Goal: Transaction & Acquisition: Book appointment/travel/reservation

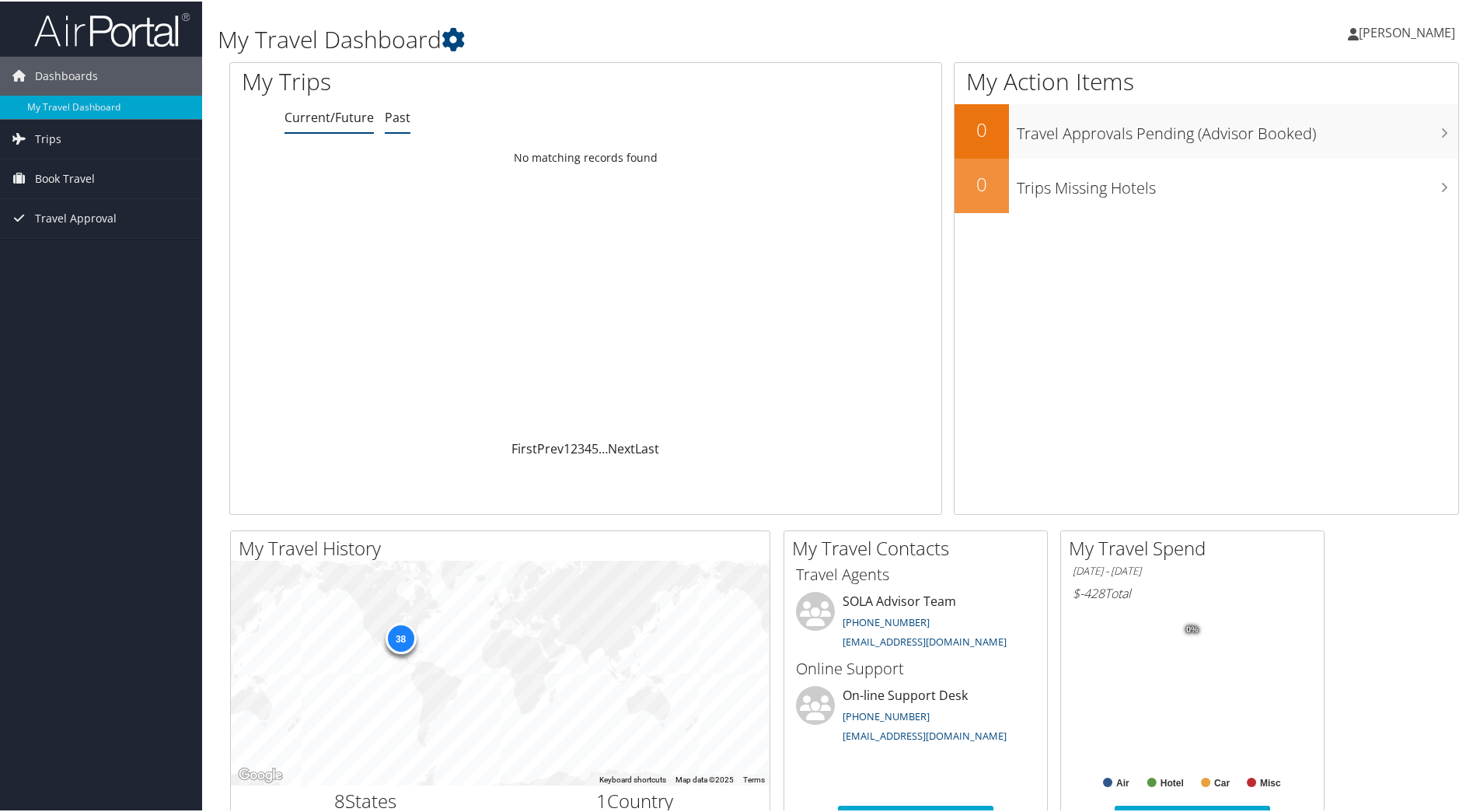
click at [384, 118] on link "Past" at bounding box center [397, 116] width 26 height 17
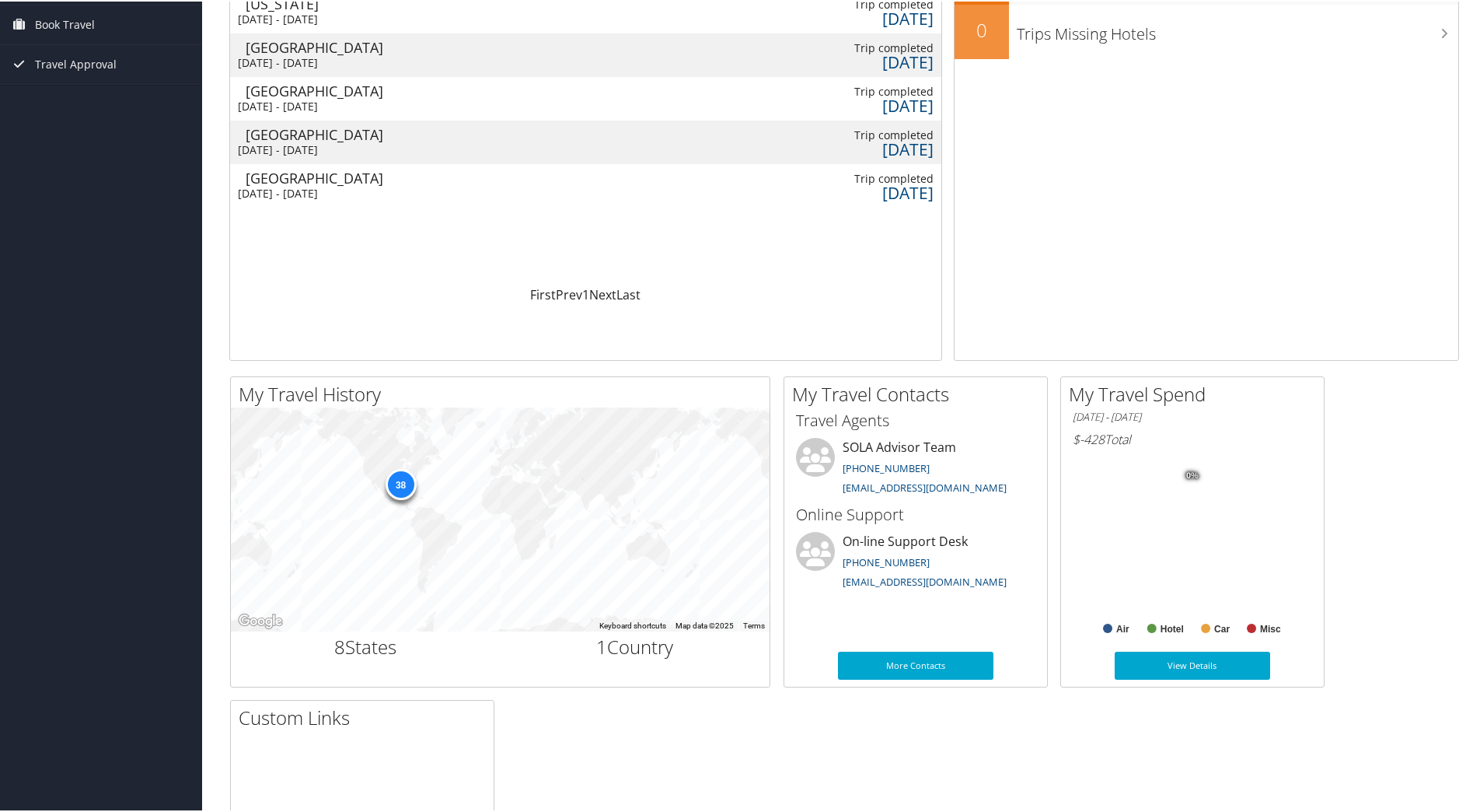
scroll to position [155, 0]
click at [1185, 662] on link "View Details" at bounding box center [1192, 662] width 155 height 28
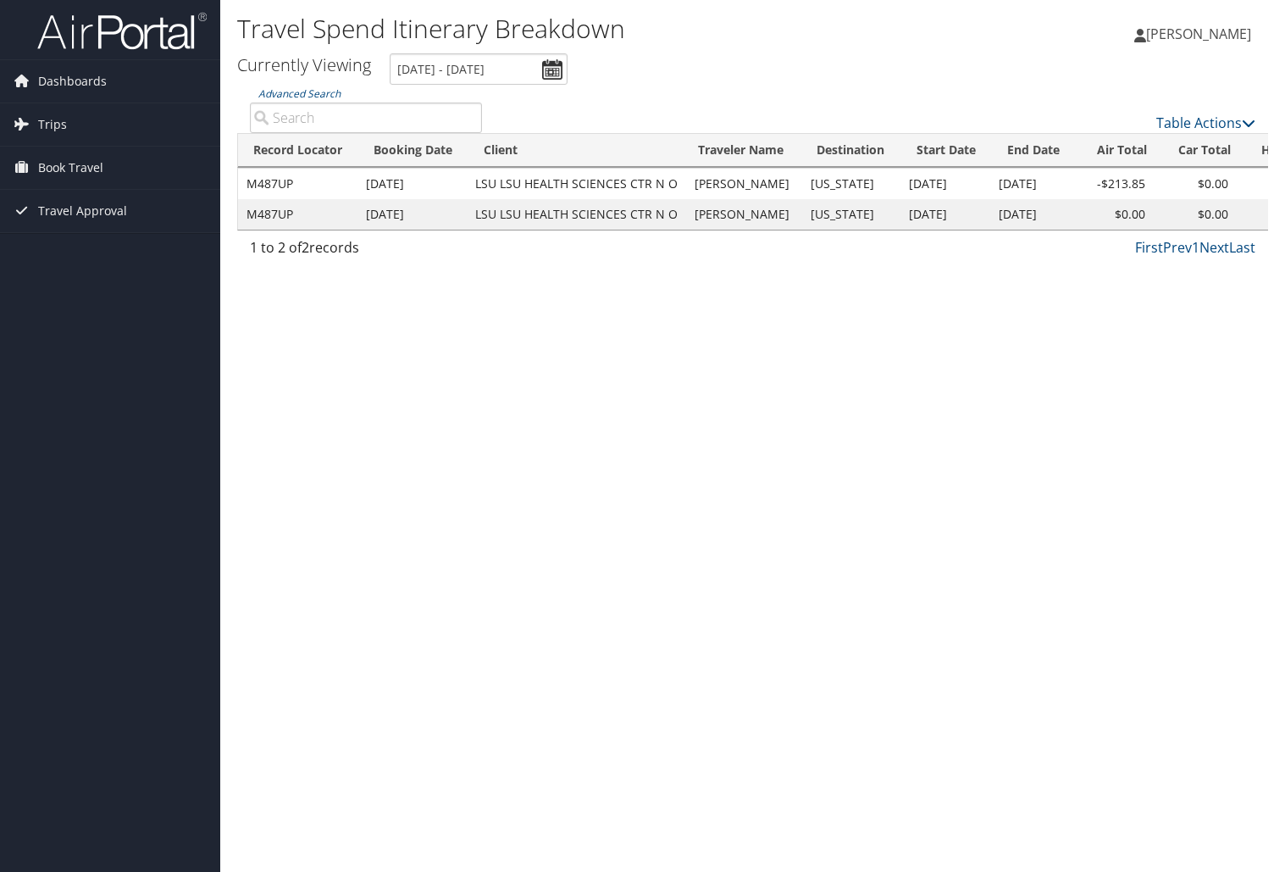
click at [619, 184] on td "LSU LSU HEALTH SCIENCES CTR N O" at bounding box center [576, 184] width 219 height 31
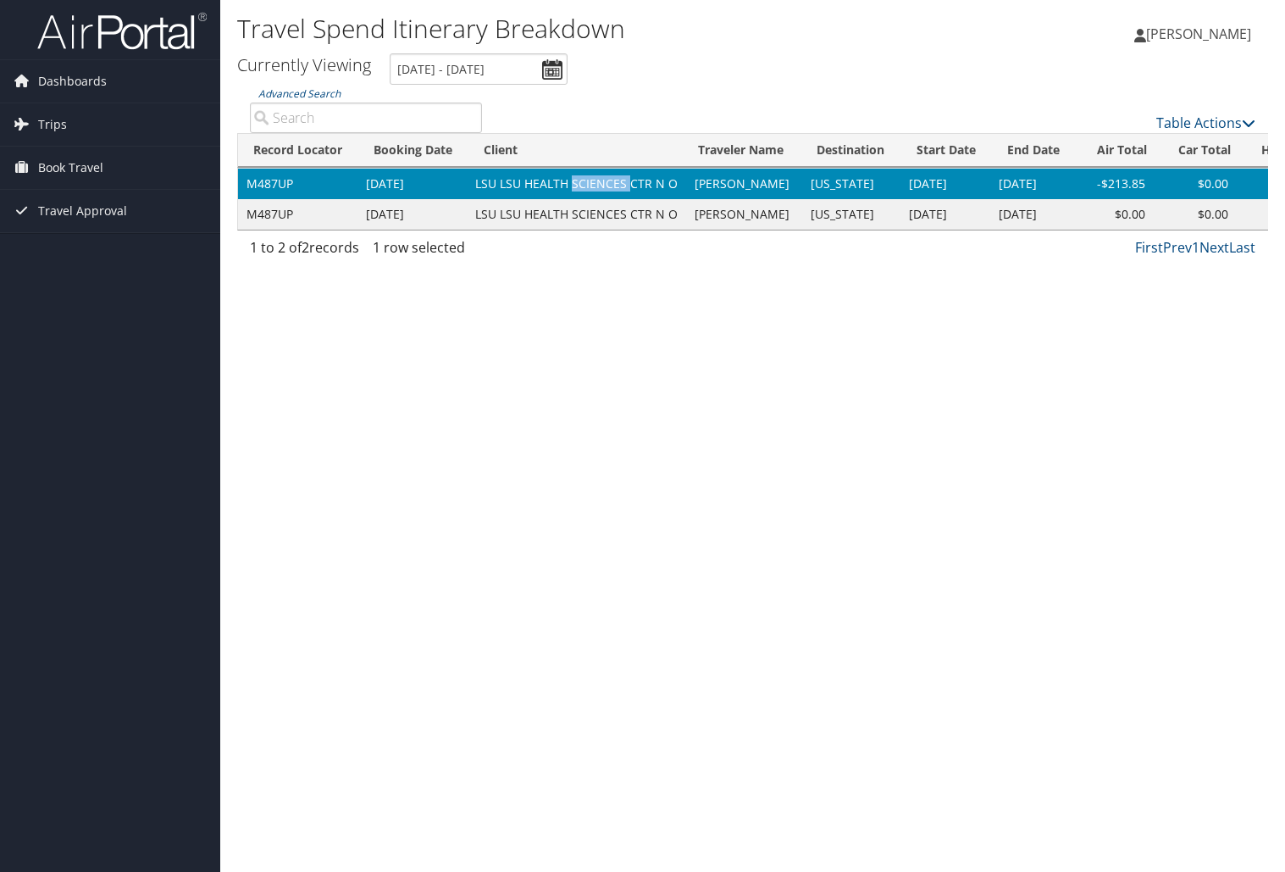
click at [619, 184] on td "LSU LSU HEALTH SCIENCES CTR N O" at bounding box center [576, 184] width 219 height 31
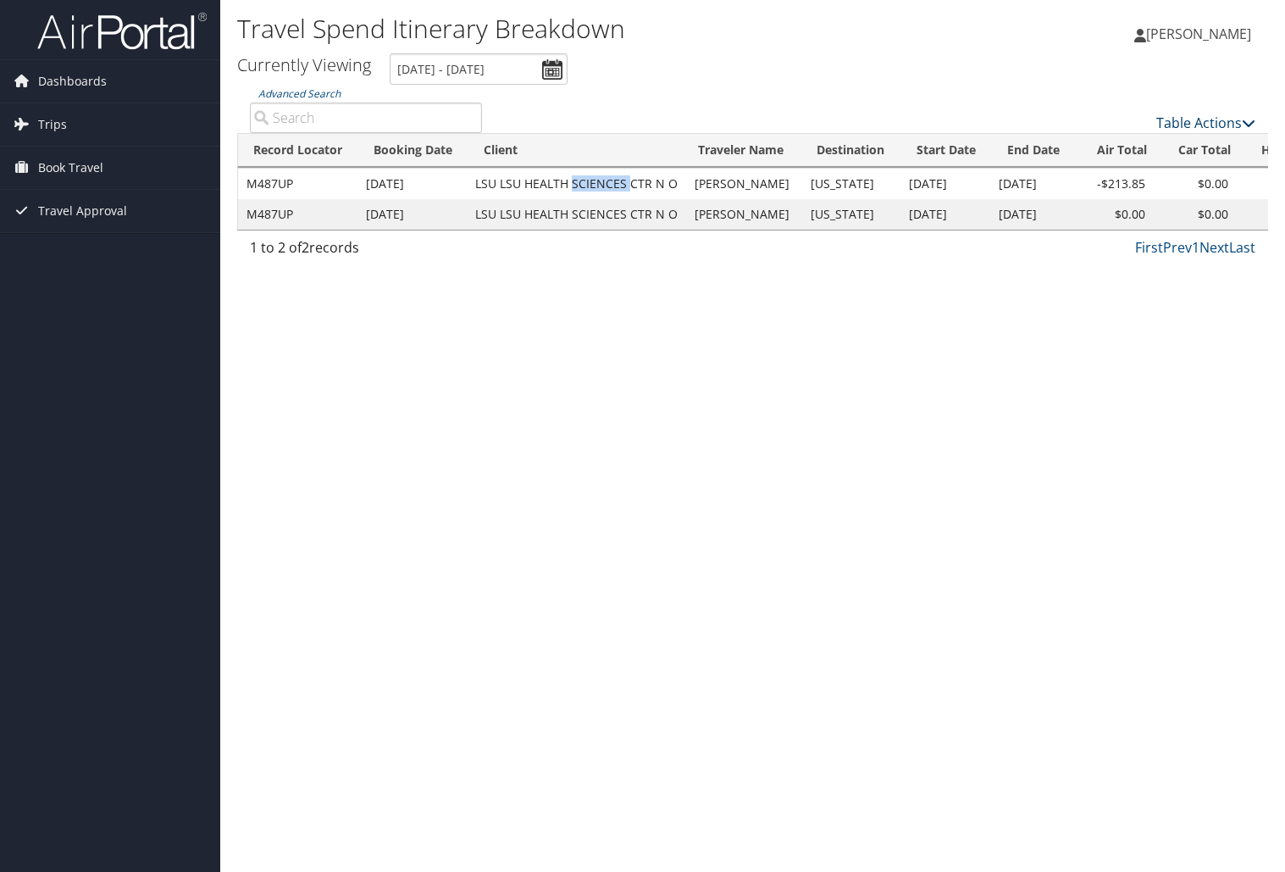
click at [1251, 119] on icon at bounding box center [1249, 123] width 14 height 14
click at [953, 85] on div at bounding box center [642, 436] width 1285 height 872
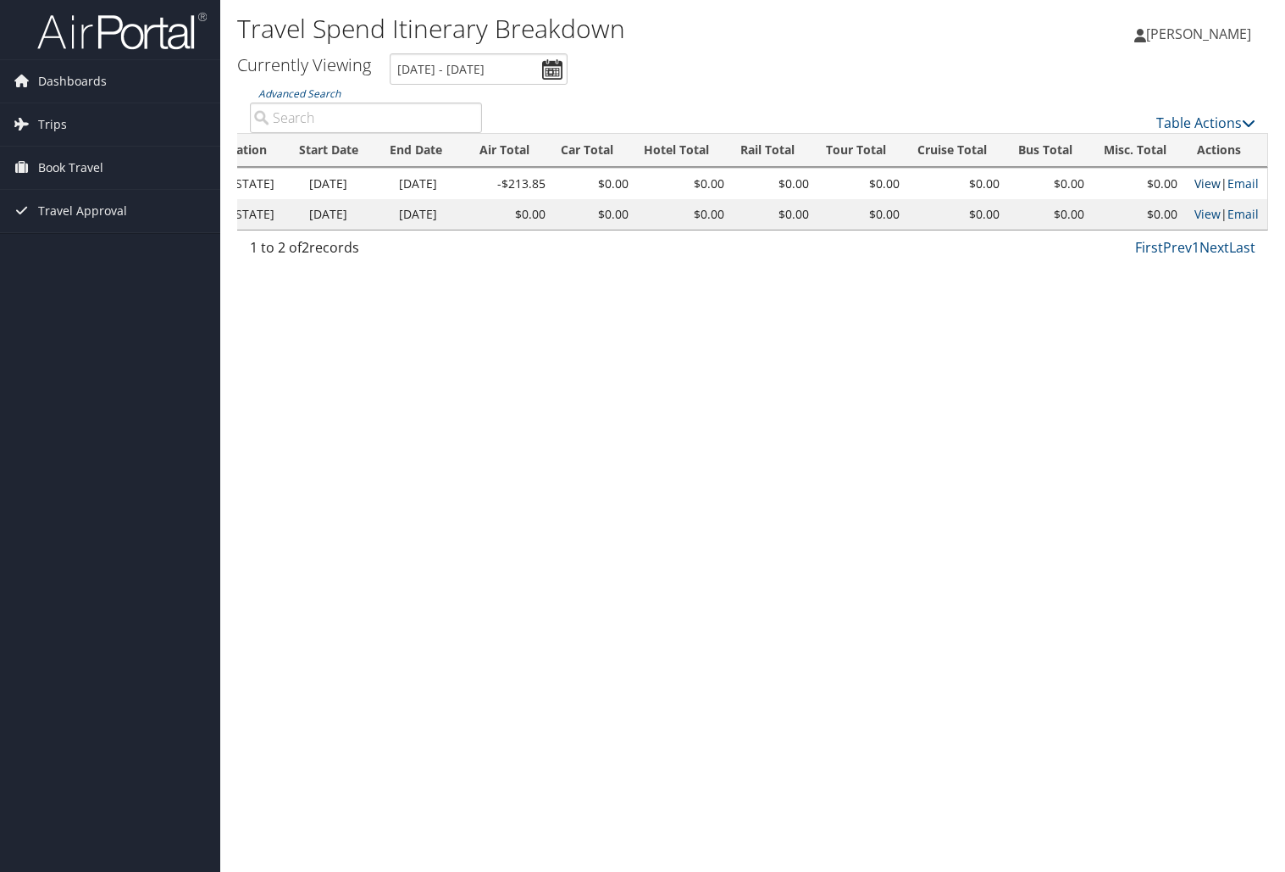
click at [1209, 183] on link "View" at bounding box center [1208, 183] width 26 height 16
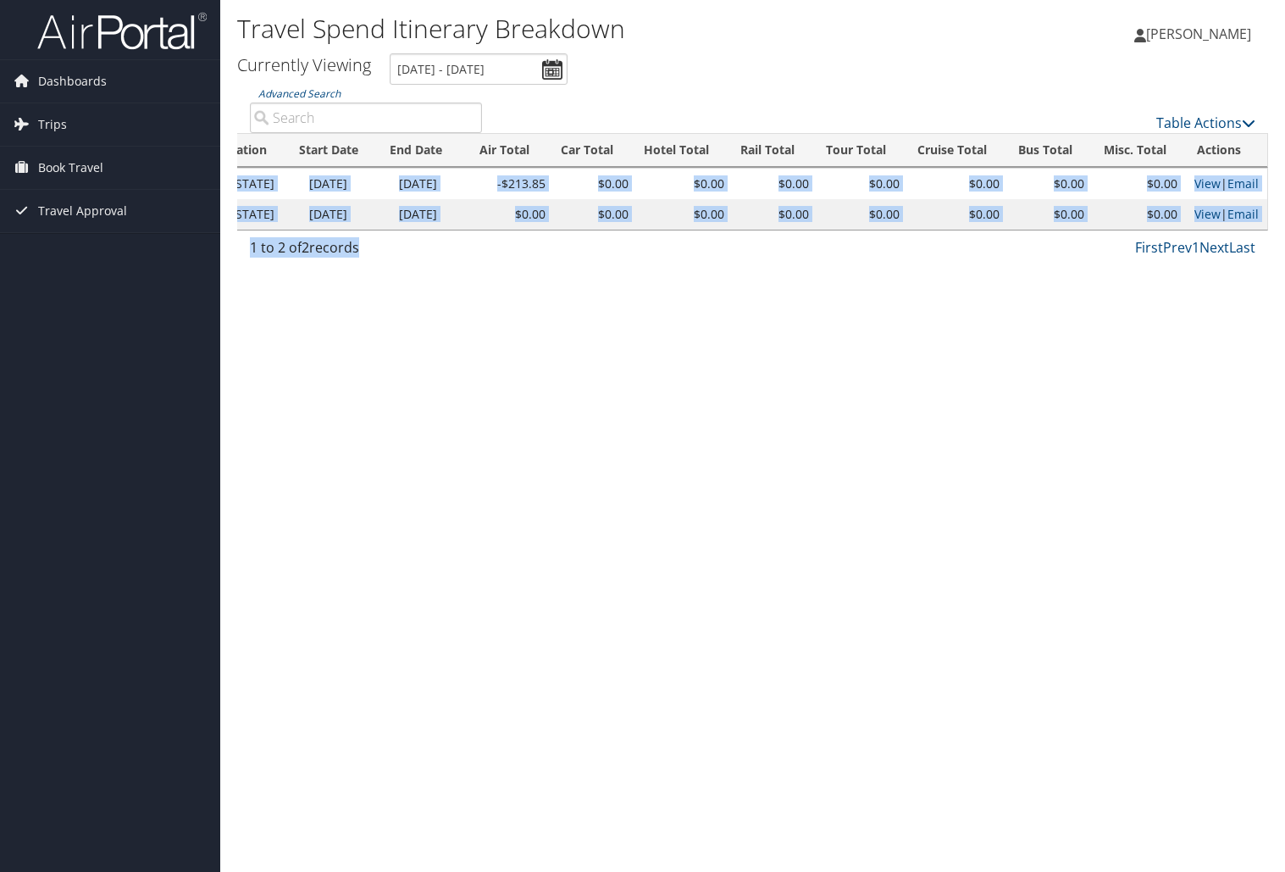
drag, startPoint x: 652, startPoint y: 236, endPoint x: 497, endPoint y: 241, distance: 156.0
click at [497, 241] on div "Advanced Search Table Actions Loading... Record Locator Booking Date Client Tra…" at bounding box center [752, 175] width 1031 height 181
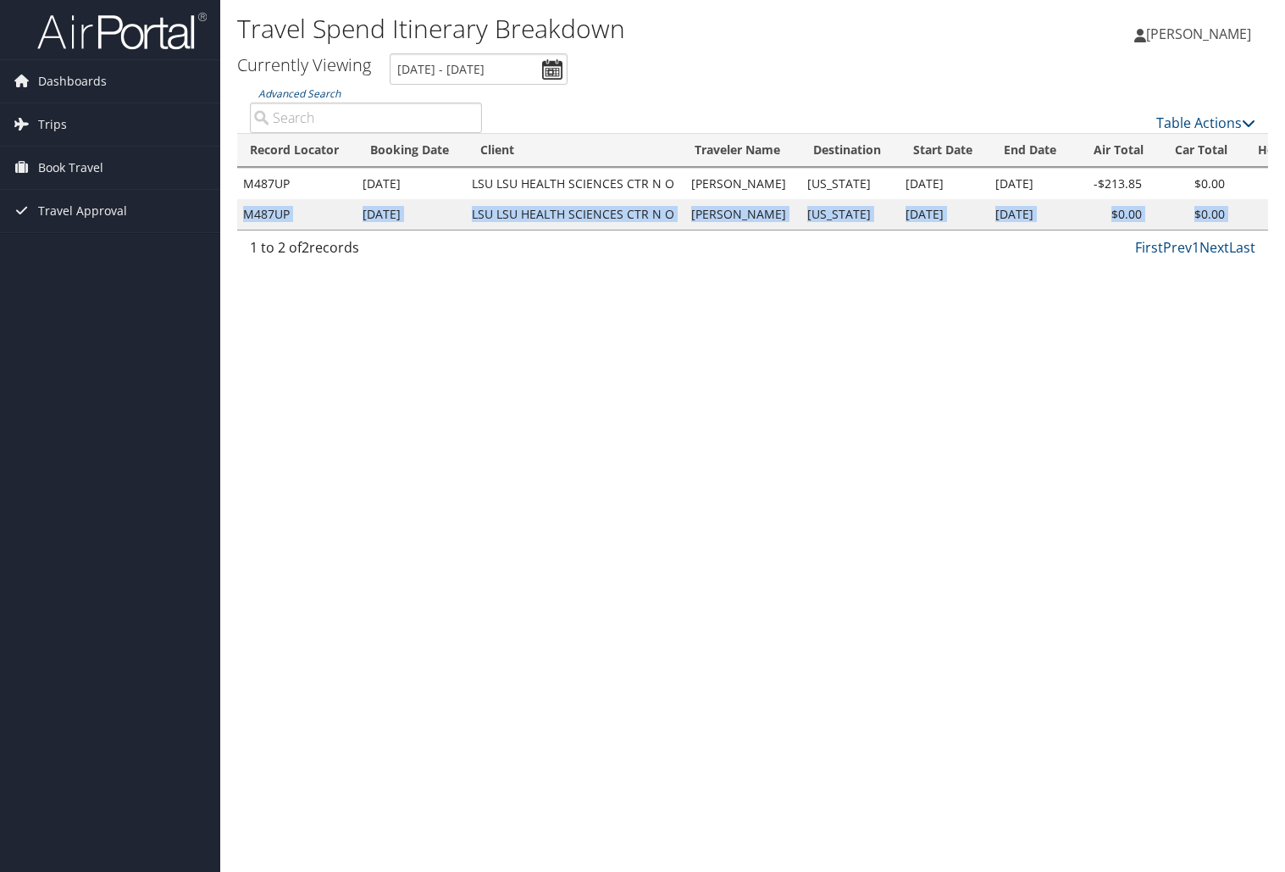
drag, startPoint x: 599, startPoint y: 232, endPoint x: 239, endPoint y: 227, distance: 360.1
click at [239, 227] on tr "M487UP Jan 29, 2025 LSU LSU HEALTH SCIENCES CTR N O Sandra Andrieu Washington M…" at bounding box center [1049, 214] width 1629 height 31
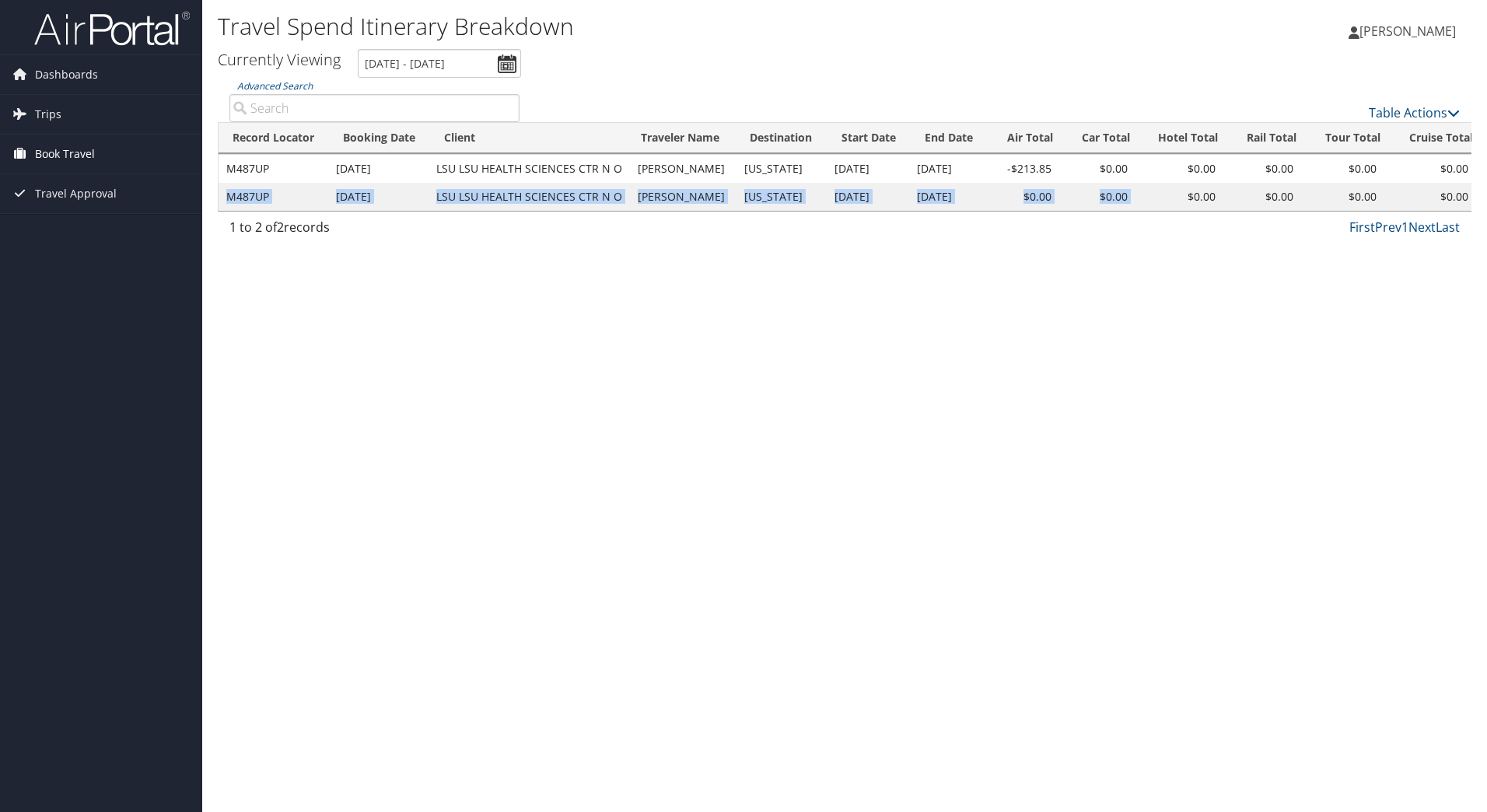
click at [56, 150] on span "Book Travel" at bounding box center [64, 154] width 60 height 39
click at [81, 184] on link "Approval Request (Beta)" at bounding box center [101, 184] width 202 height 23
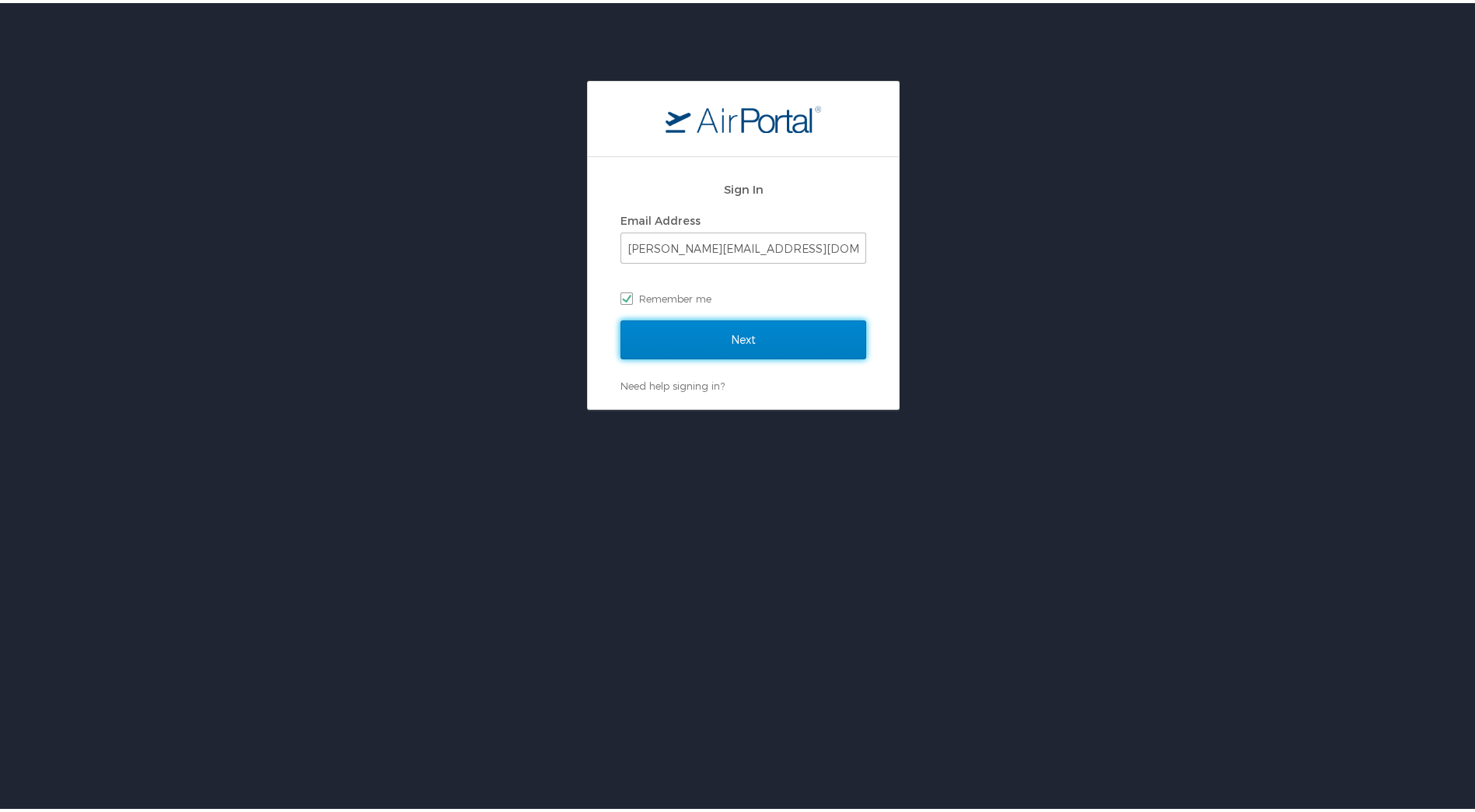
click at [726, 339] on input "Next" at bounding box center [743, 337] width 246 height 39
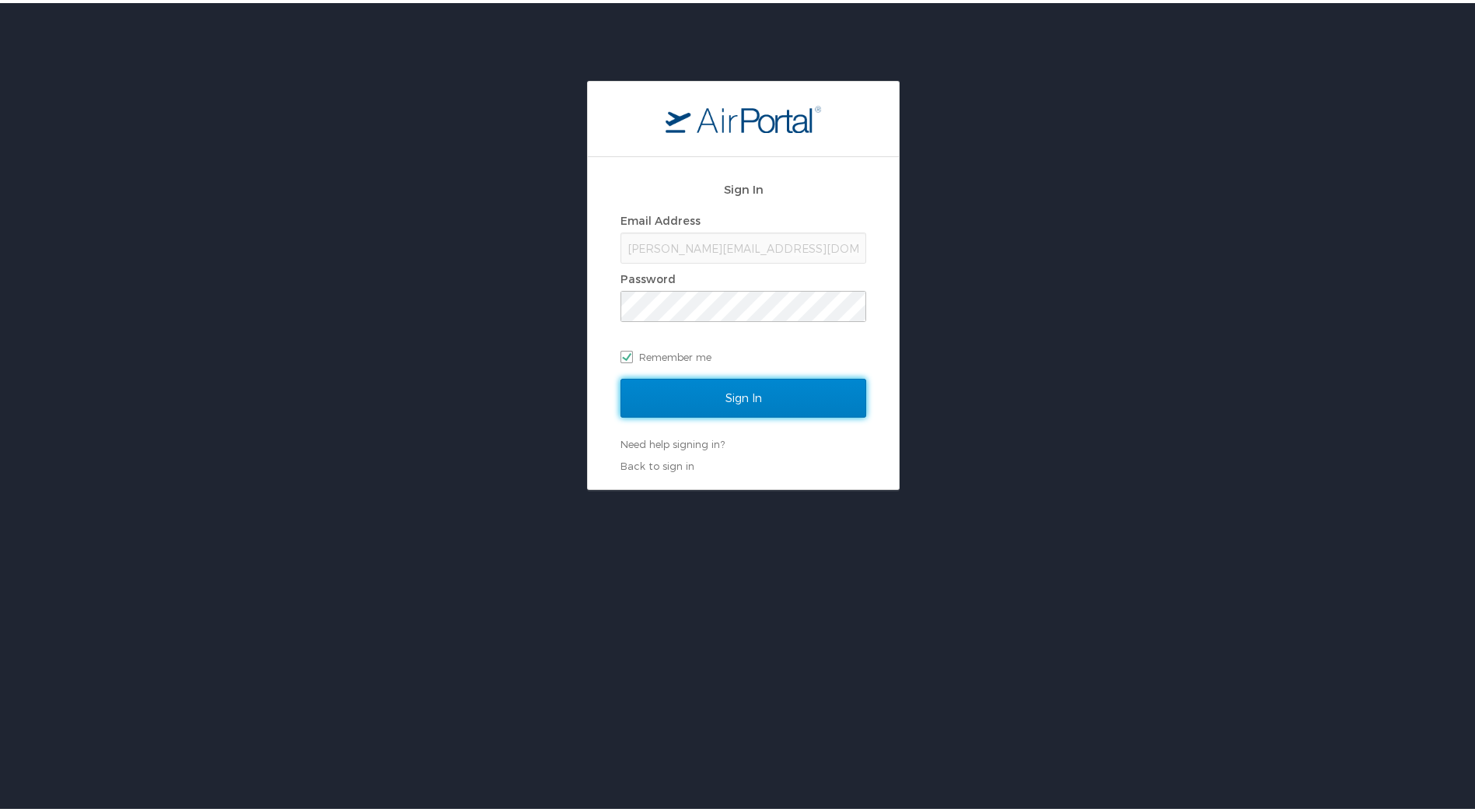
click at [746, 400] on input "Sign In" at bounding box center [743, 395] width 246 height 39
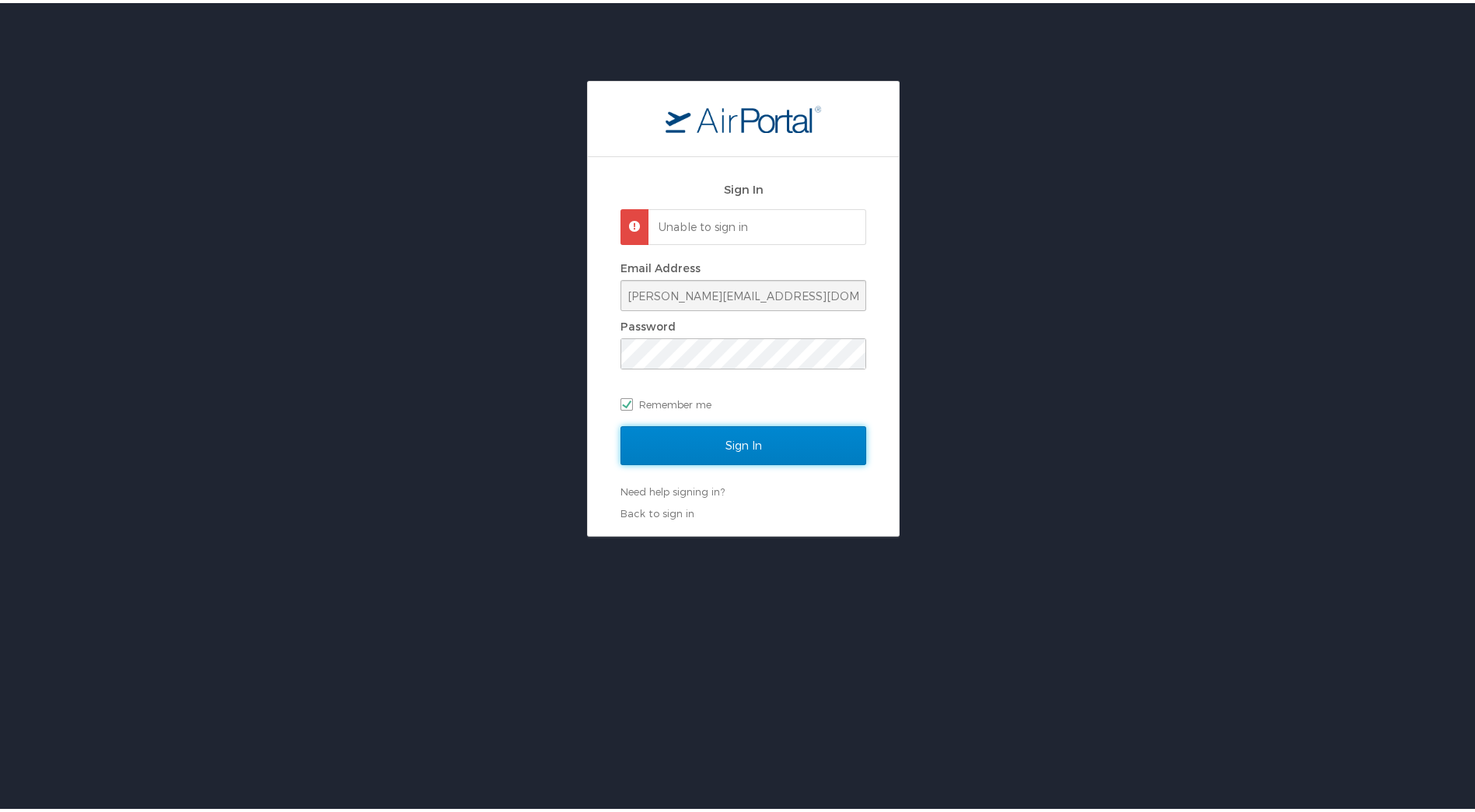
click at [730, 441] on input "Sign In" at bounding box center [743, 442] width 246 height 39
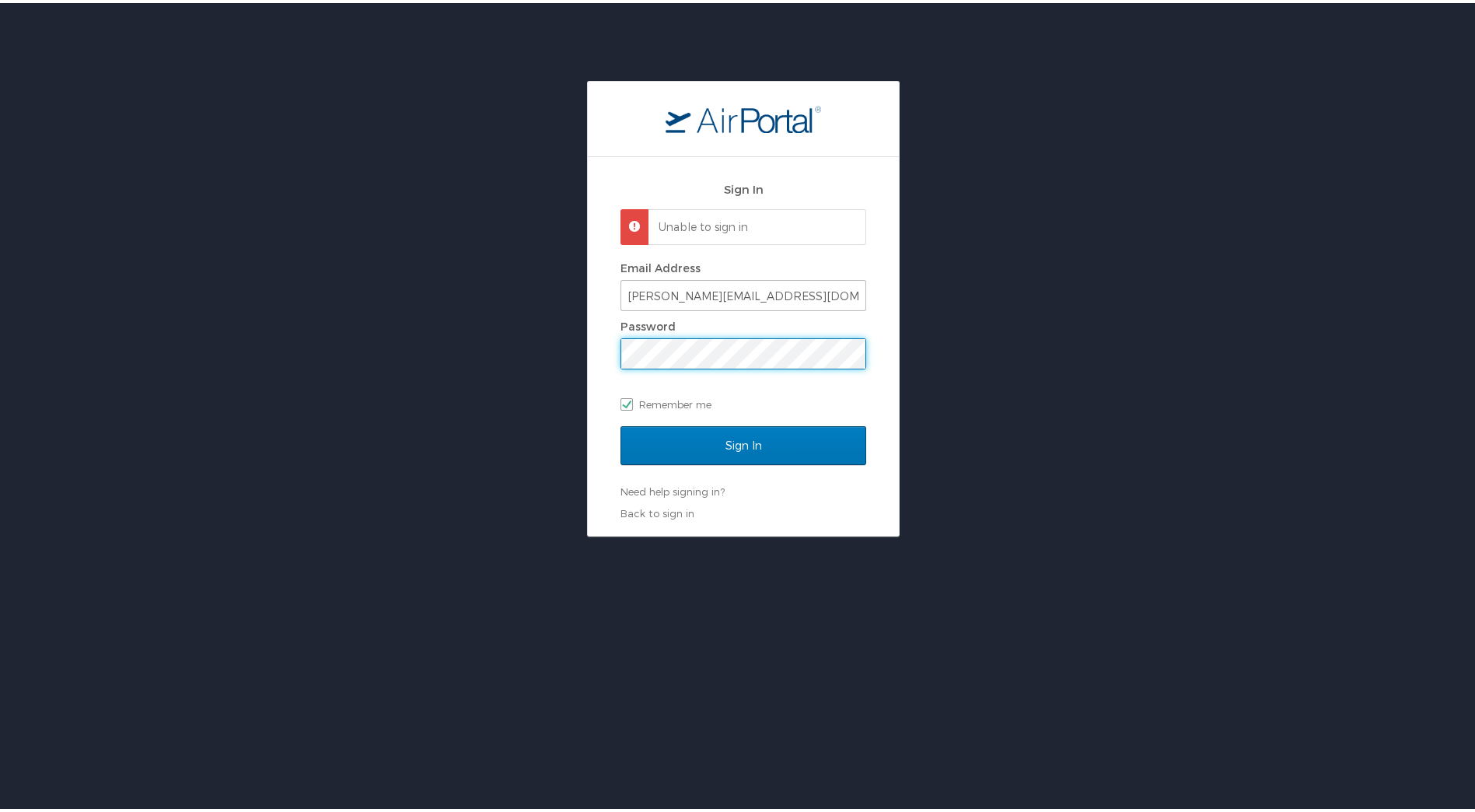
click at [579, 354] on div "Sign In Unable to sign in Email Address sandri@lsuhsc.edu Password Remember me …" at bounding box center [743, 306] width 1487 height 456
click at [620, 423] on input "Sign In" at bounding box center [743, 442] width 246 height 39
click at [539, 318] on div "Sign In Unable to sign in Email Address sandri@lsuhsc.edu Password Remember me …" at bounding box center [743, 306] width 1487 height 456
click at [620, 423] on input "Sign In" at bounding box center [743, 442] width 246 height 39
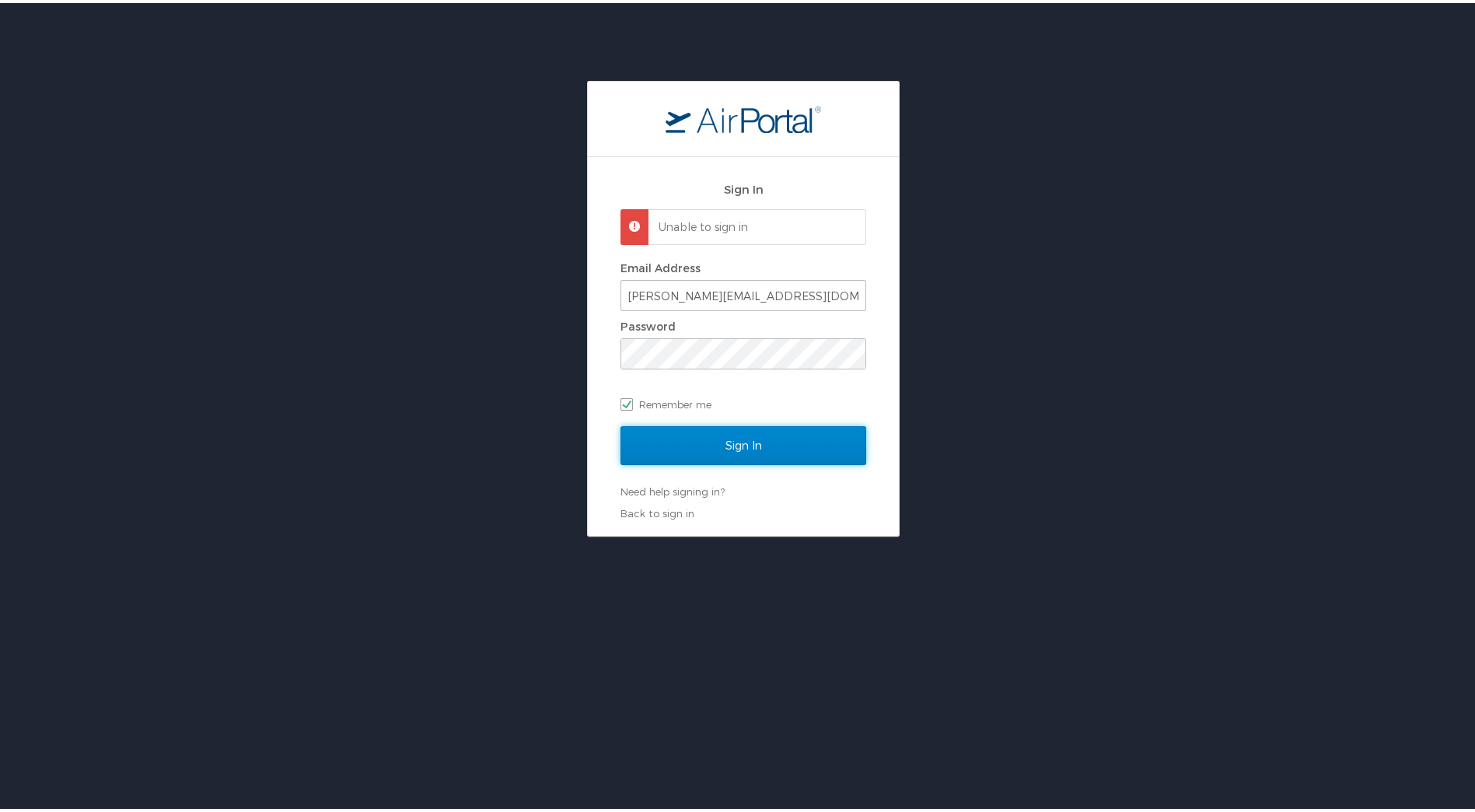
click at [731, 440] on input "Sign In" at bounding box center [743, 442] width 246 height 39
